Goal: Information Seeking & Learning: Find specific fact

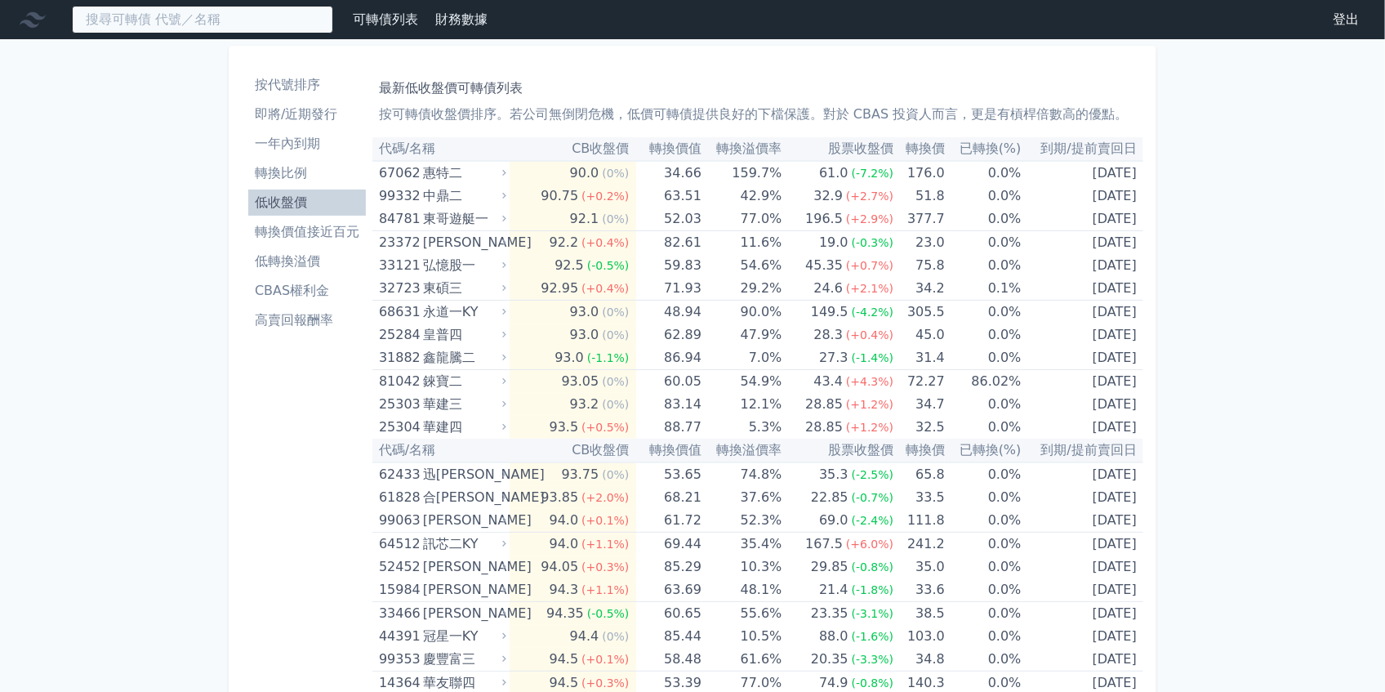
click at [206, 18] on input at bounding box center [202, 20] width 261 height 28
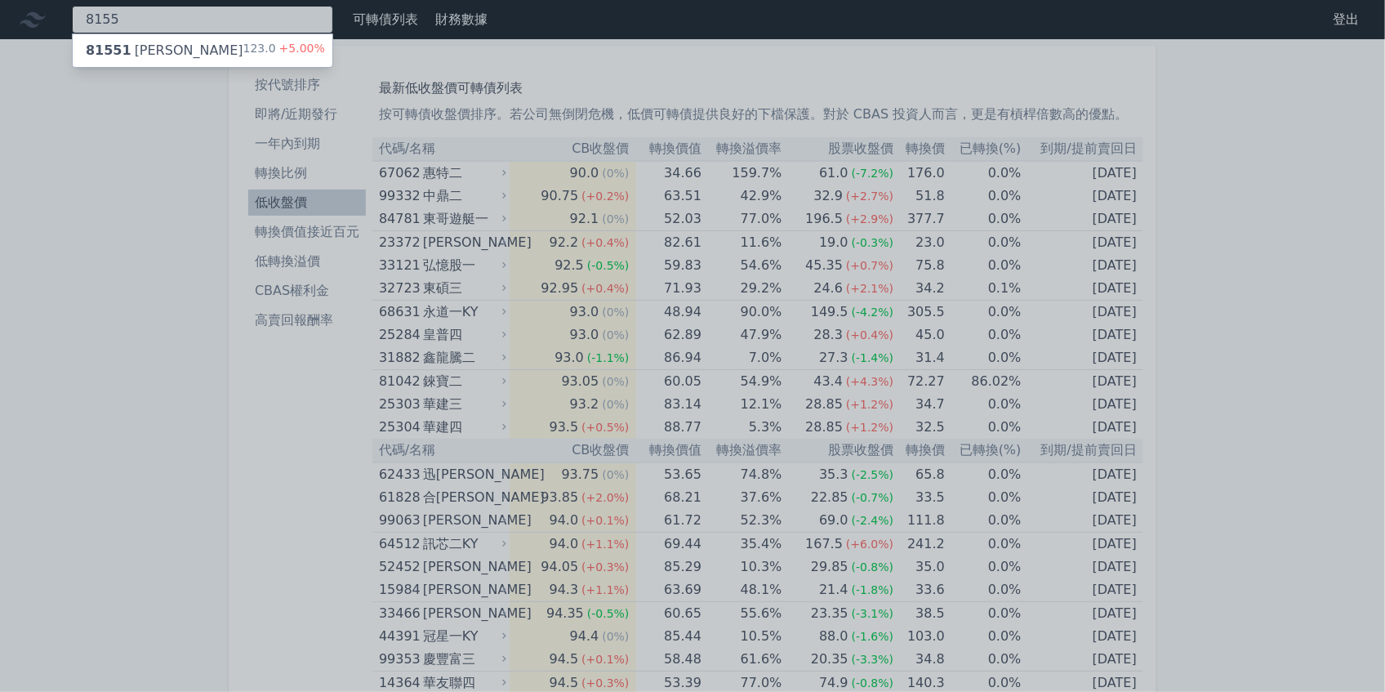
type input "8155"
click at [152, 51] on div "81551 [PERSON_NAME]" at bounding box center [165, 51] width 158 height 20
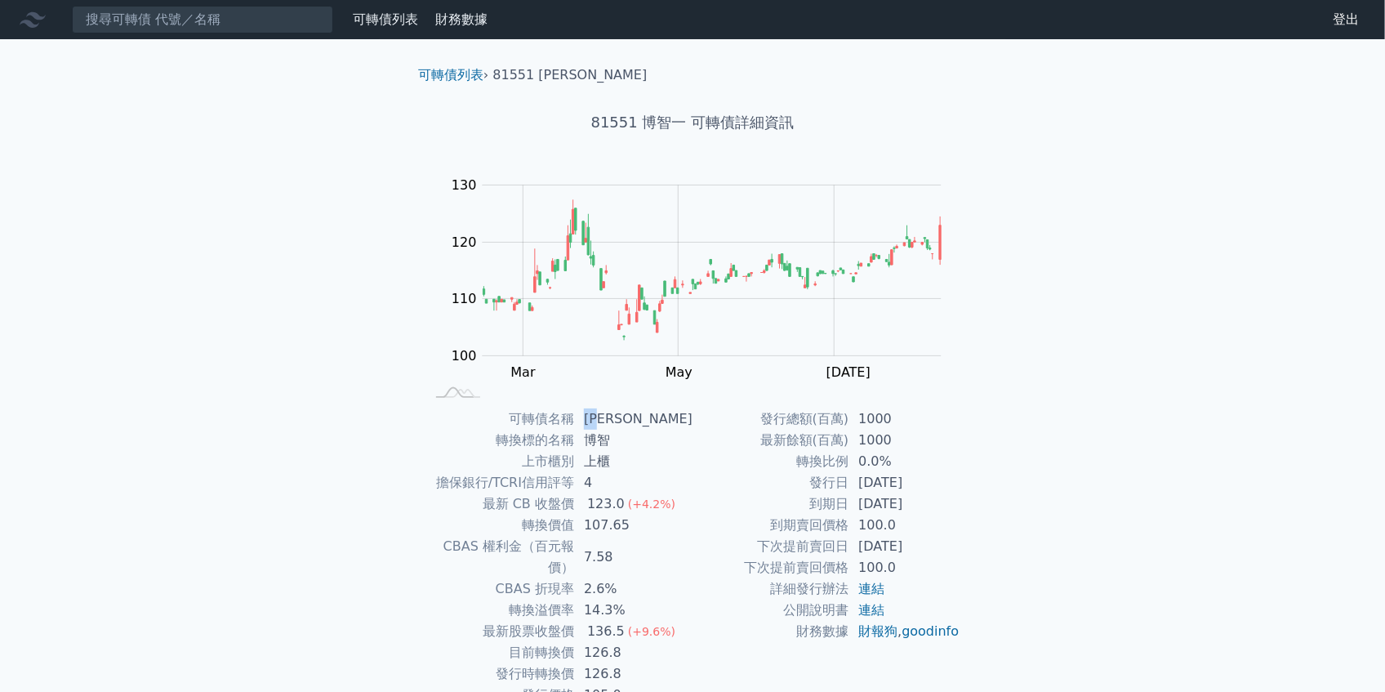
drag, startPoint x: 613, startPoint y: 412, endPoint x: 593, endPoint y: 414, distance: 20.6
click at [593, 414] on td "[PERSON_NAME]" at bounding box center [633, 418] width 118 height 21
copy td "博智"
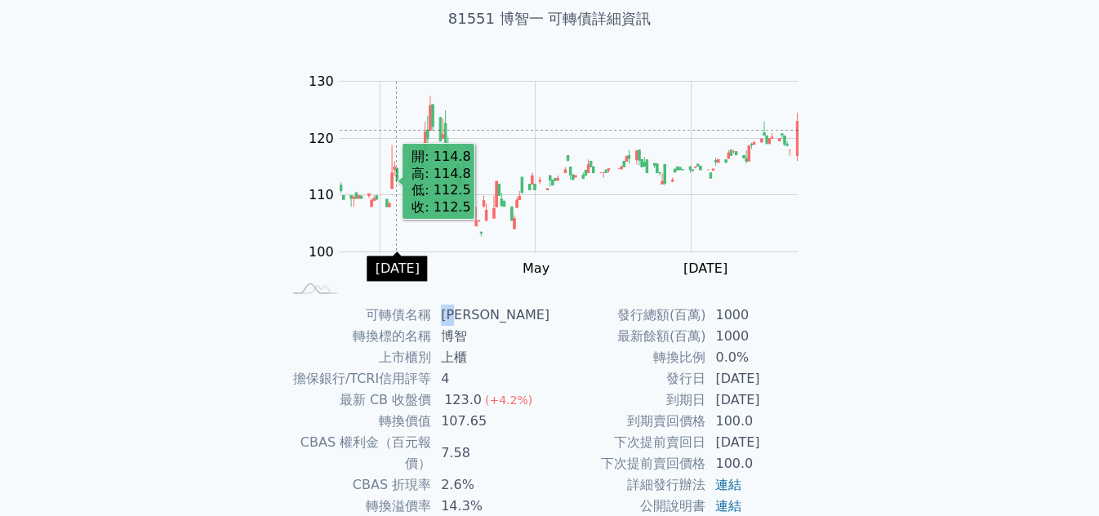
scroll to position [109, 0]
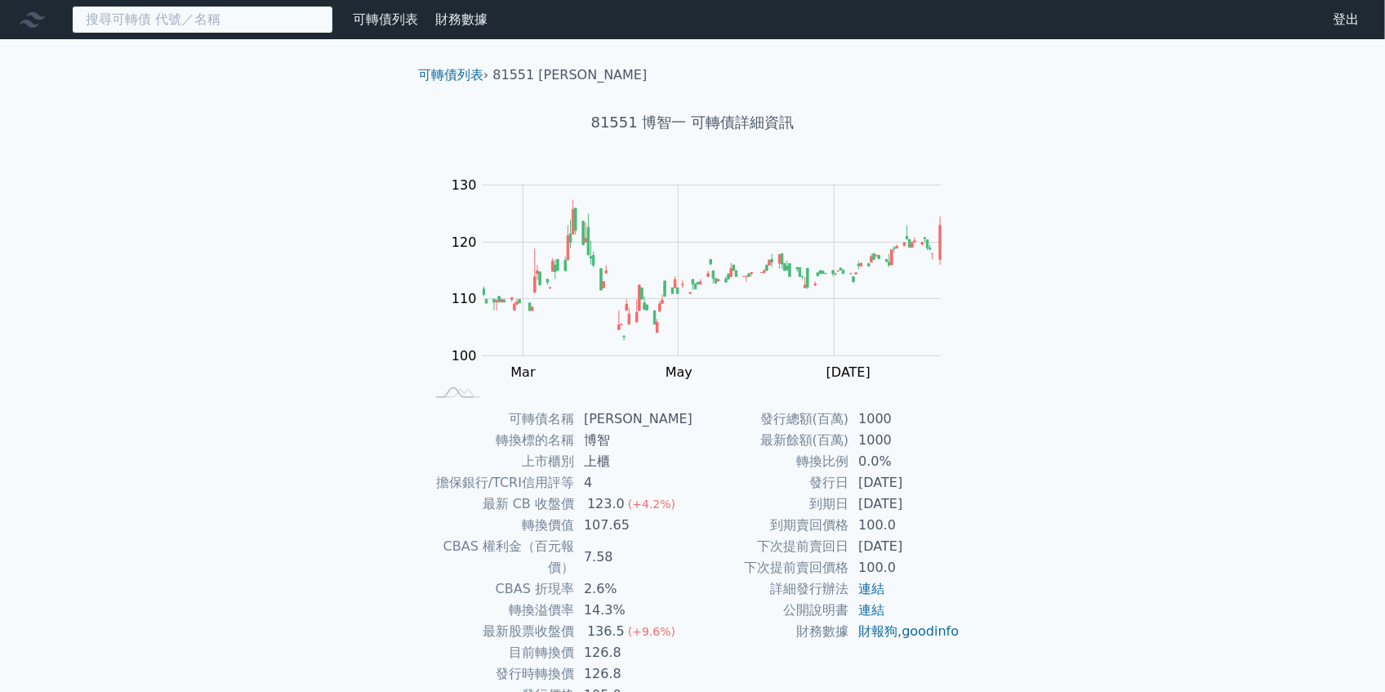
drag, startPoint x: 295, startPoint y: 23, endPoint x: 305, endPoint y: 21, distance: 10.7
click at [295, 23] on input at bounding box center [202, 20] width 261 height 28
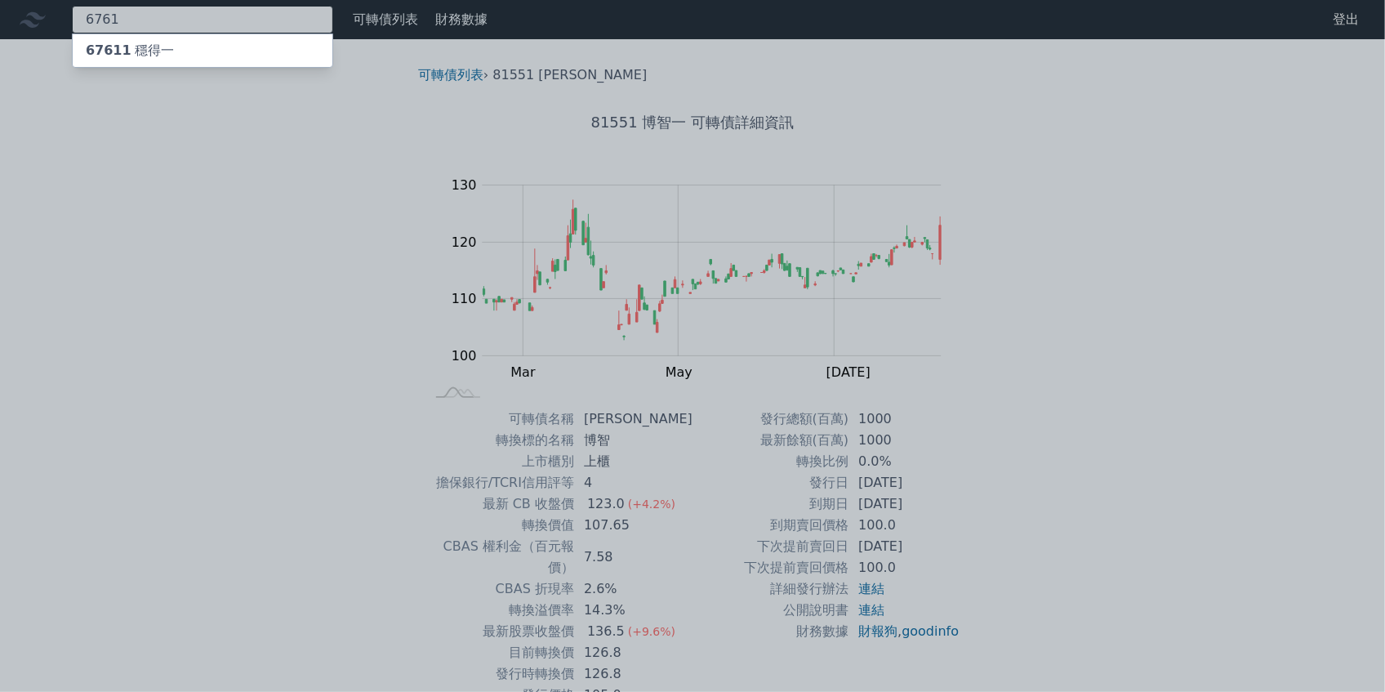
type input "6761"
click at [251, 57] on div "67611 穩得一" at bounding box center [203, 50] width 260 height 33
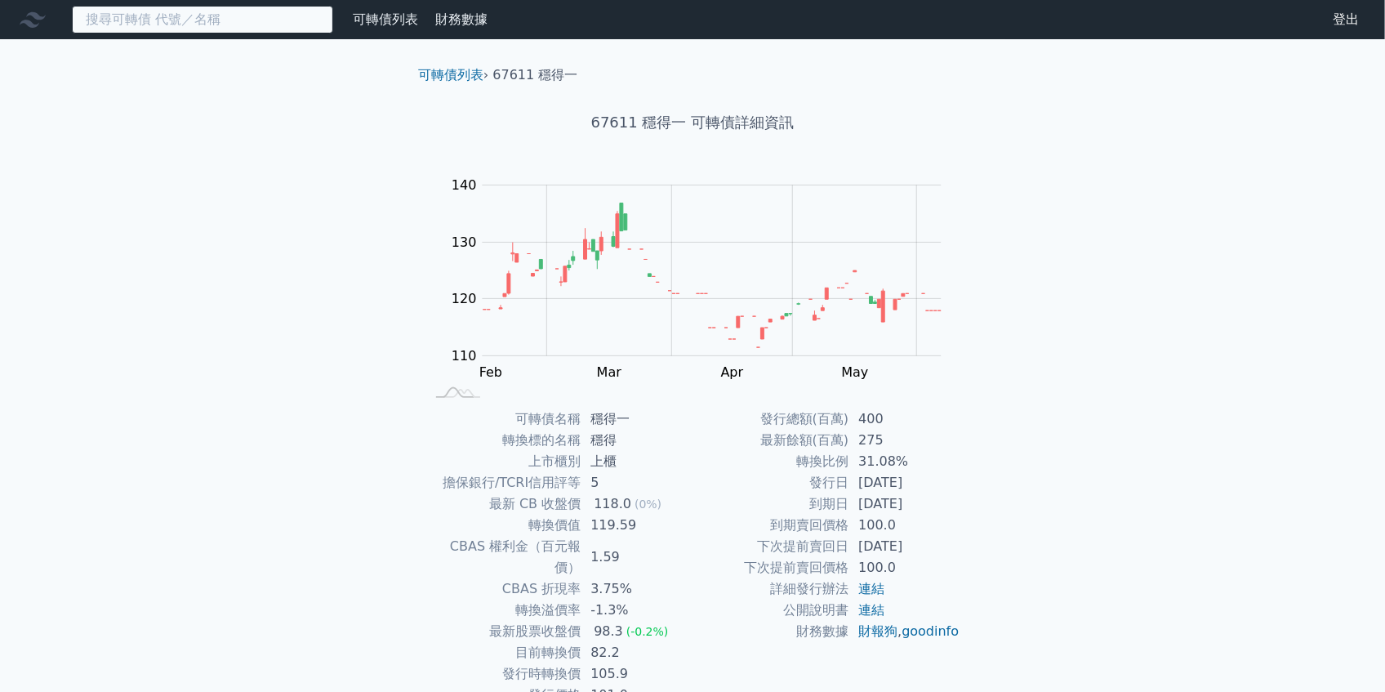
click at [270, 29] on input at bounding box center [202, 20] width 261 height 28
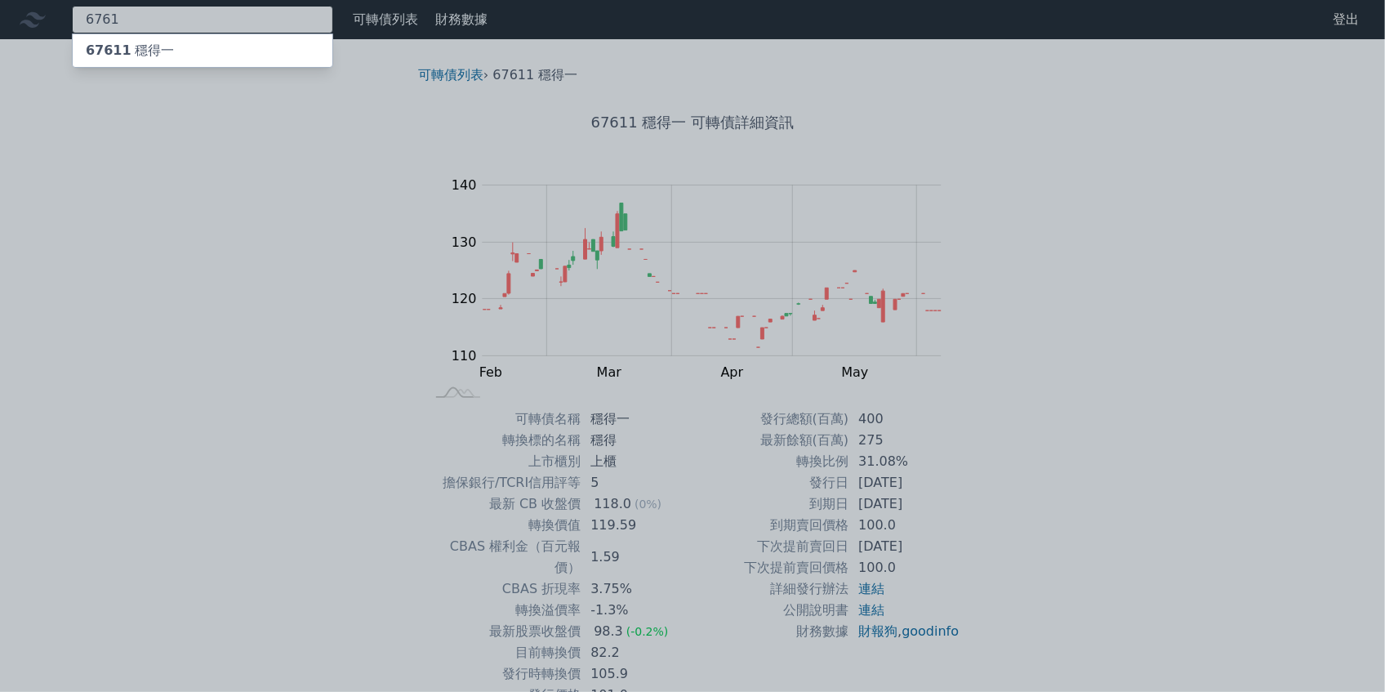
type input "6761"
click at [258, 228] on div at bounding box center [692, 346] width 1385 height 692
